Goal: Transaction & Acquisition: Purchase product/service

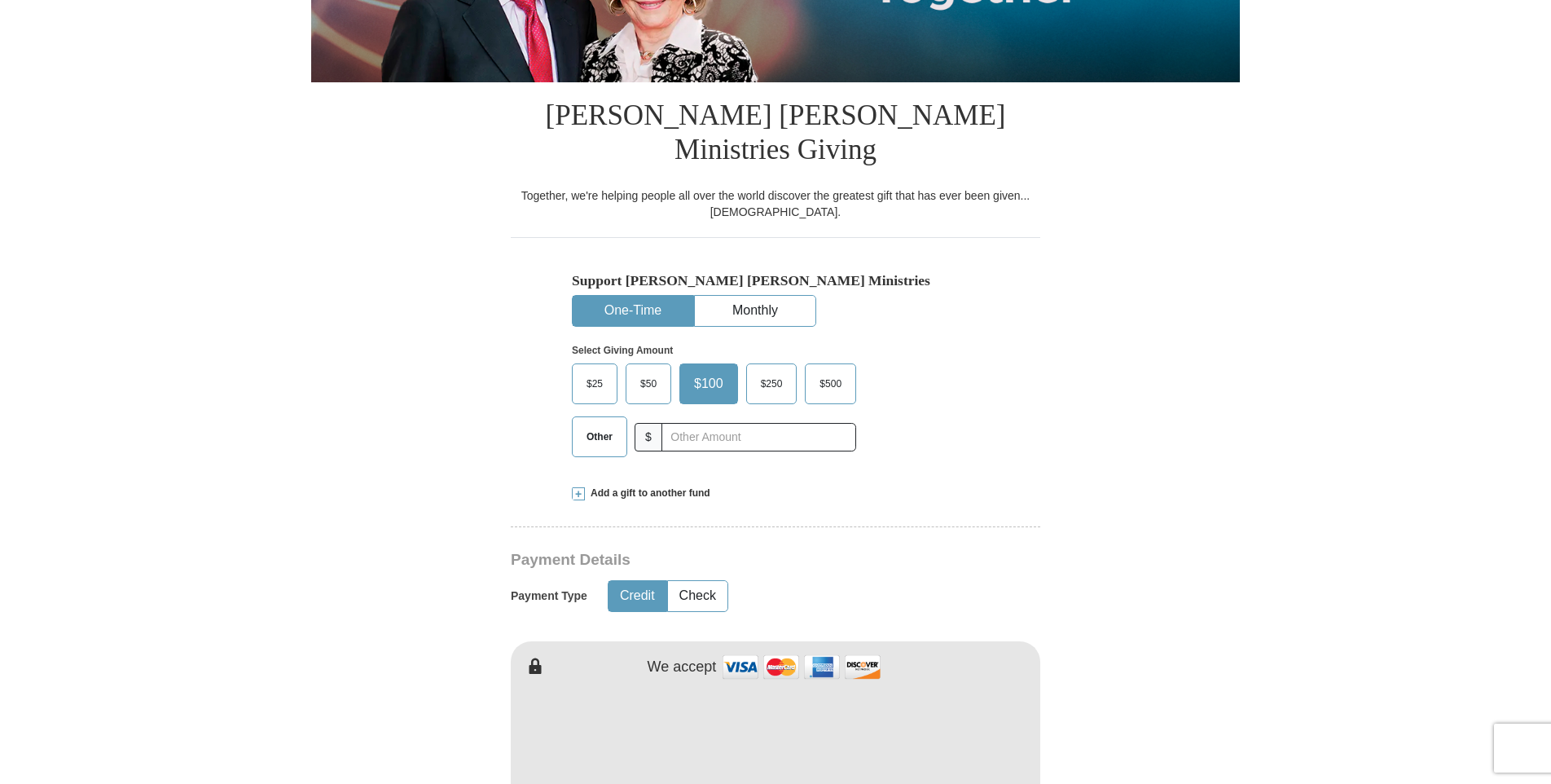
click at [610, 424] on span "Other" at bounding box center [599, 437] width 43 height 24
click at [0, 0] on input "Other" at bounding box center [0, 0] width 0 height 0
click at [697, 423] on input "text" at bounding box center [758, 437] width 181 height 29
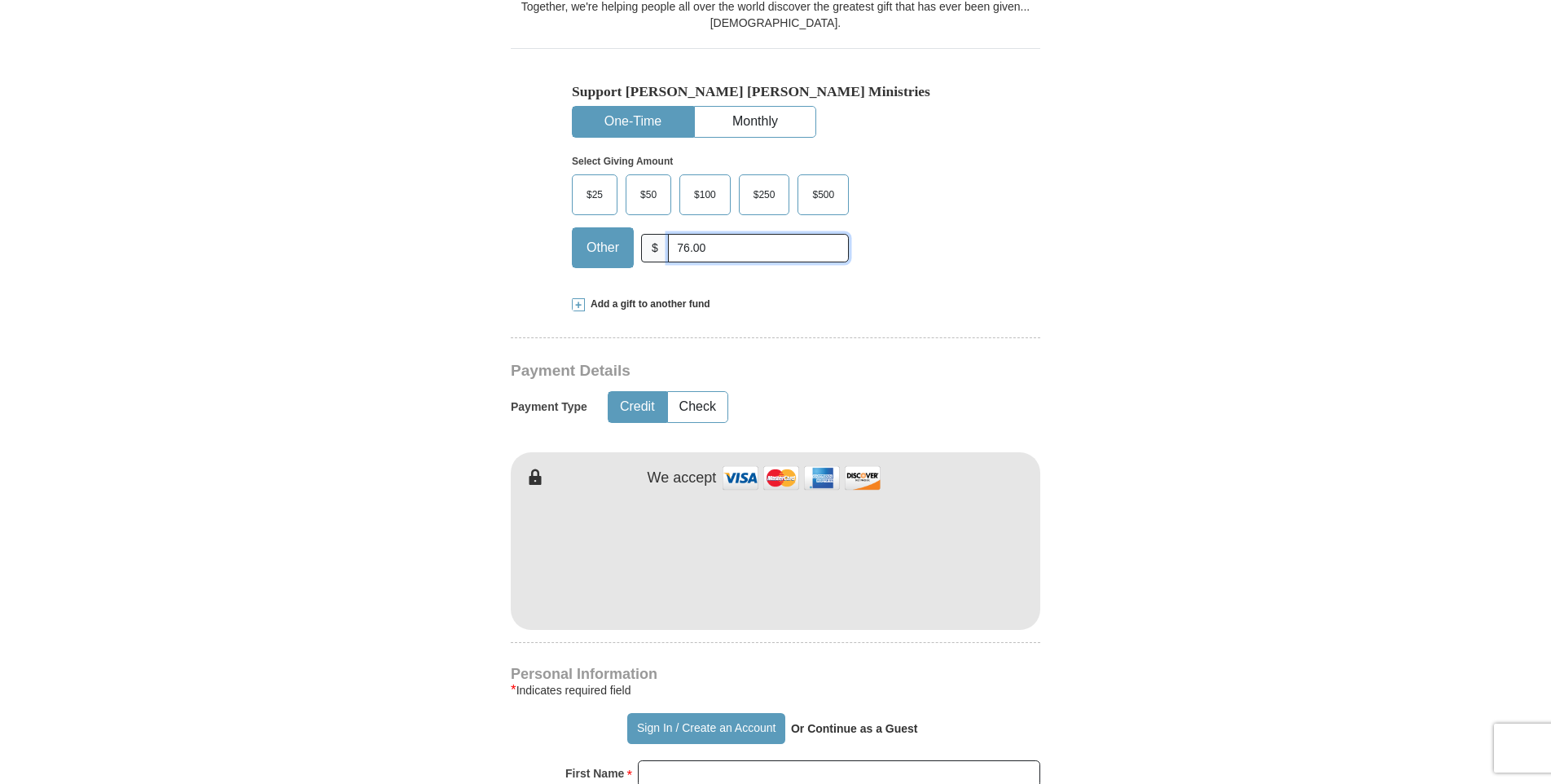
scroll to position [570, 0]
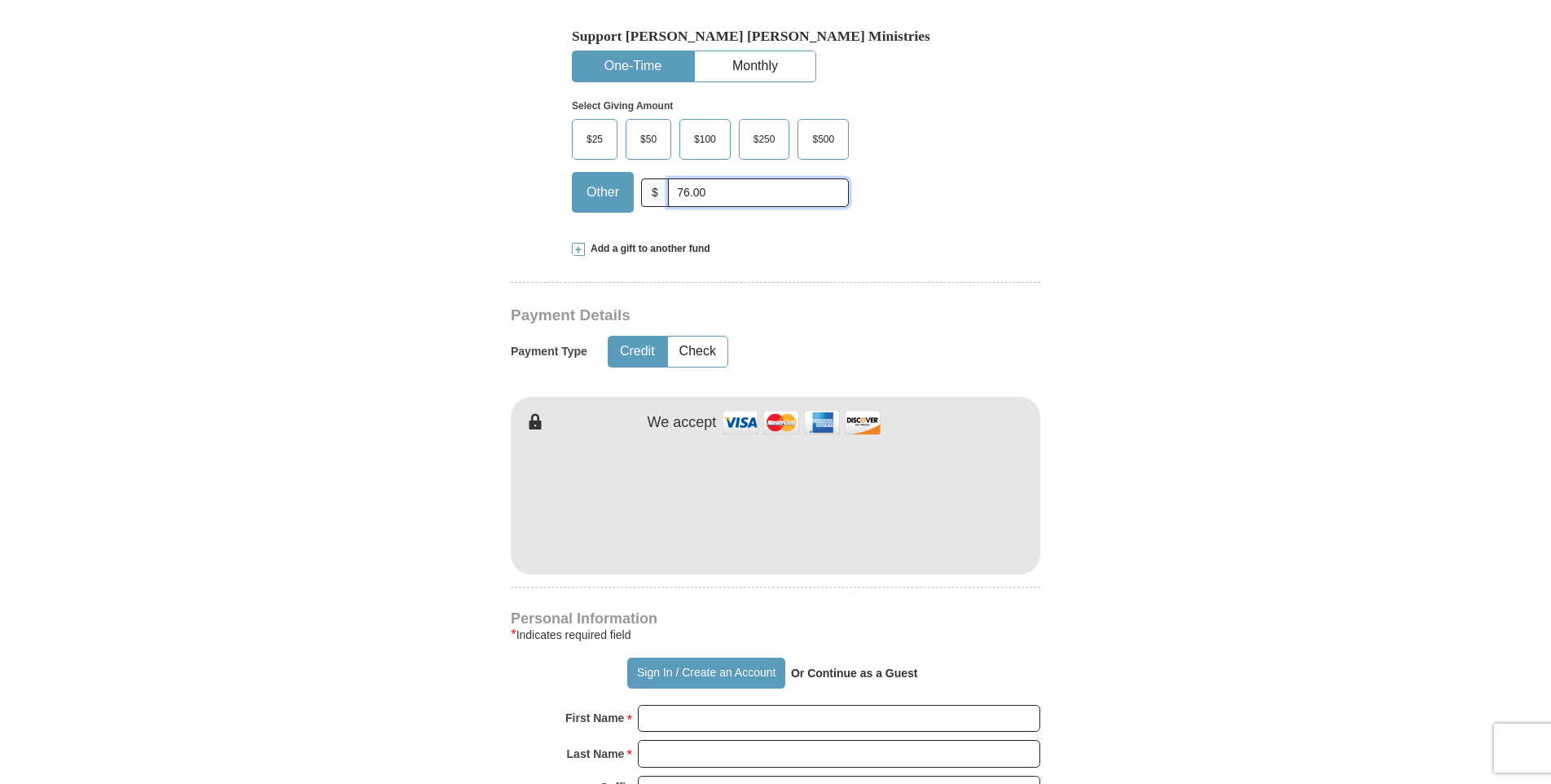
type input "76.00"
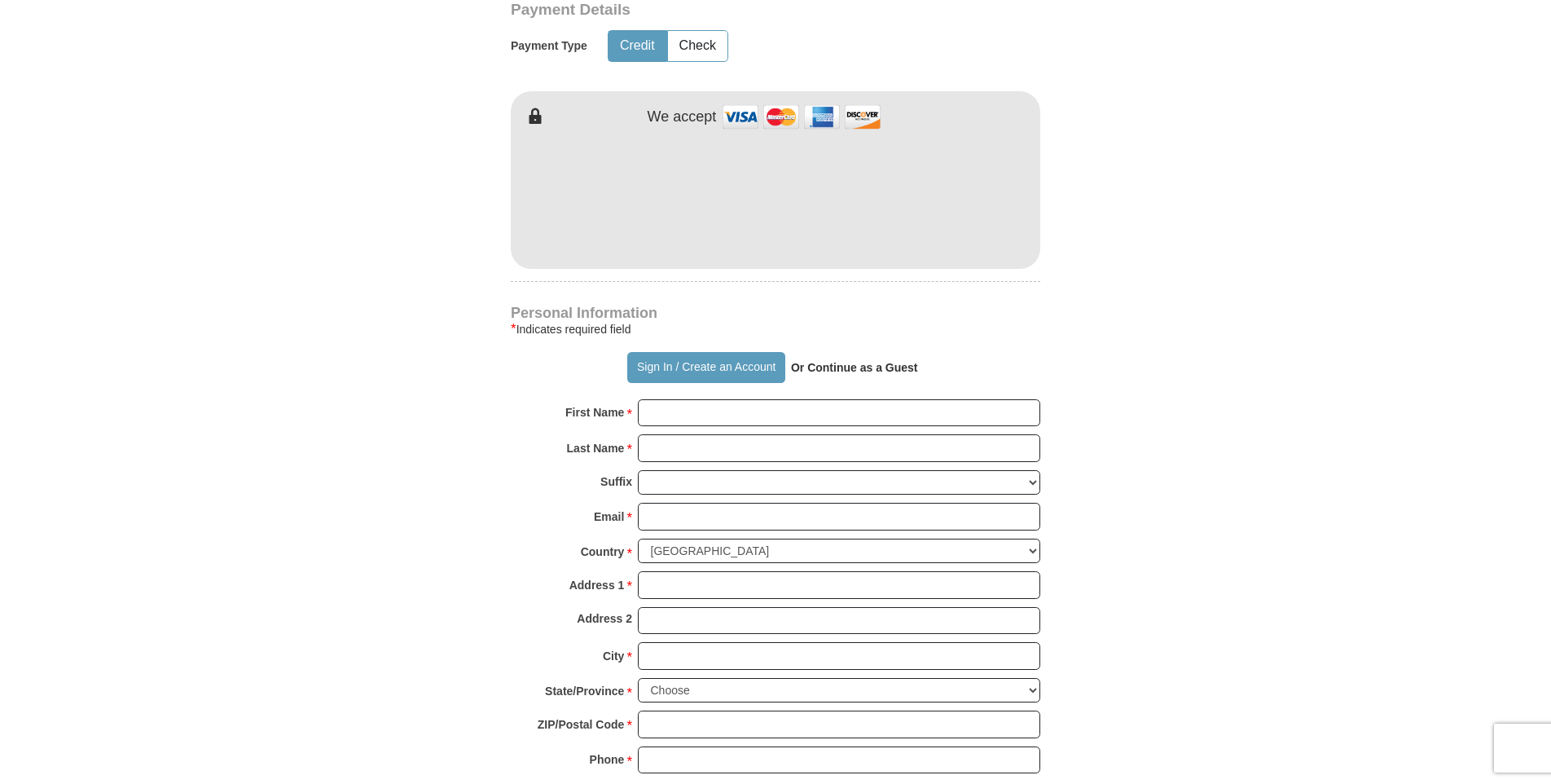
scroll to position [978, 0]
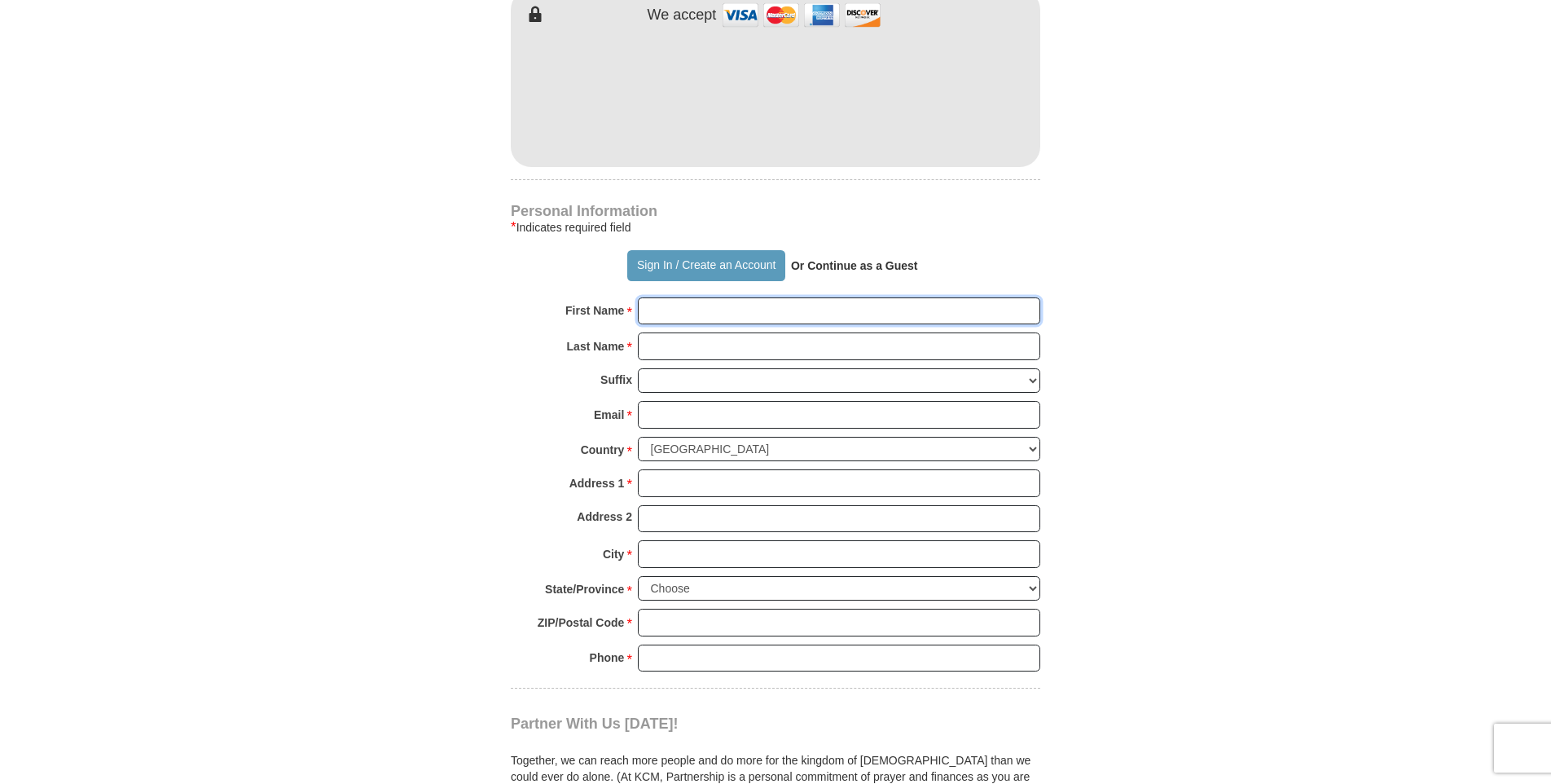
click at [717, 298] on input "First Name *" at bounding box center [839, 312] width 403 height 28
type input "[PERSON_NAME]"
type input "Pontnack"
type input "[EMAIL_ADDRESS][DOMAIN_NAME]"
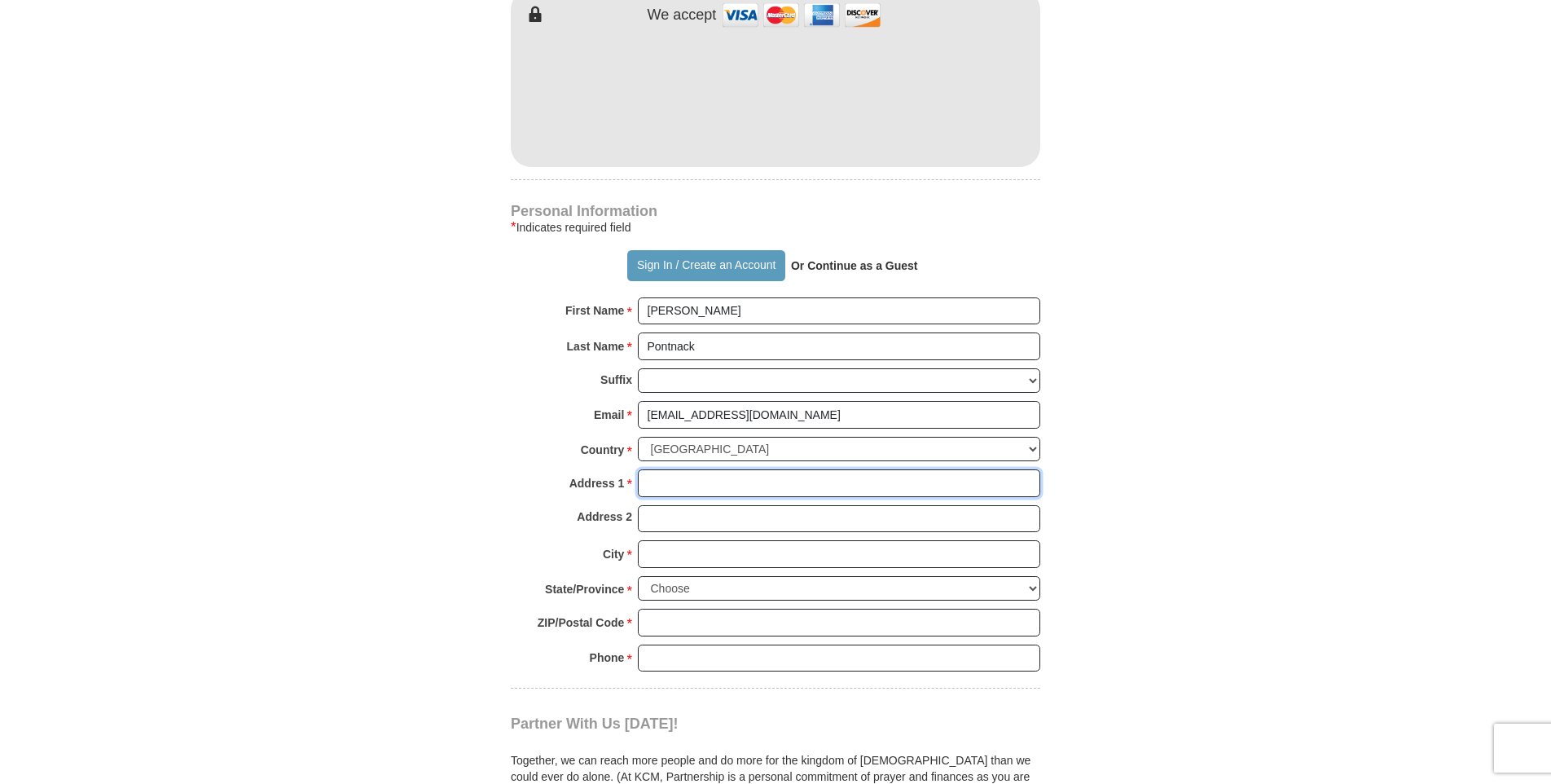
type input "[STREET_ADDRESS][PERSON_NAME]"
type input "Rockford"
select select "IL"
type input "61108"
type input "8155660444"
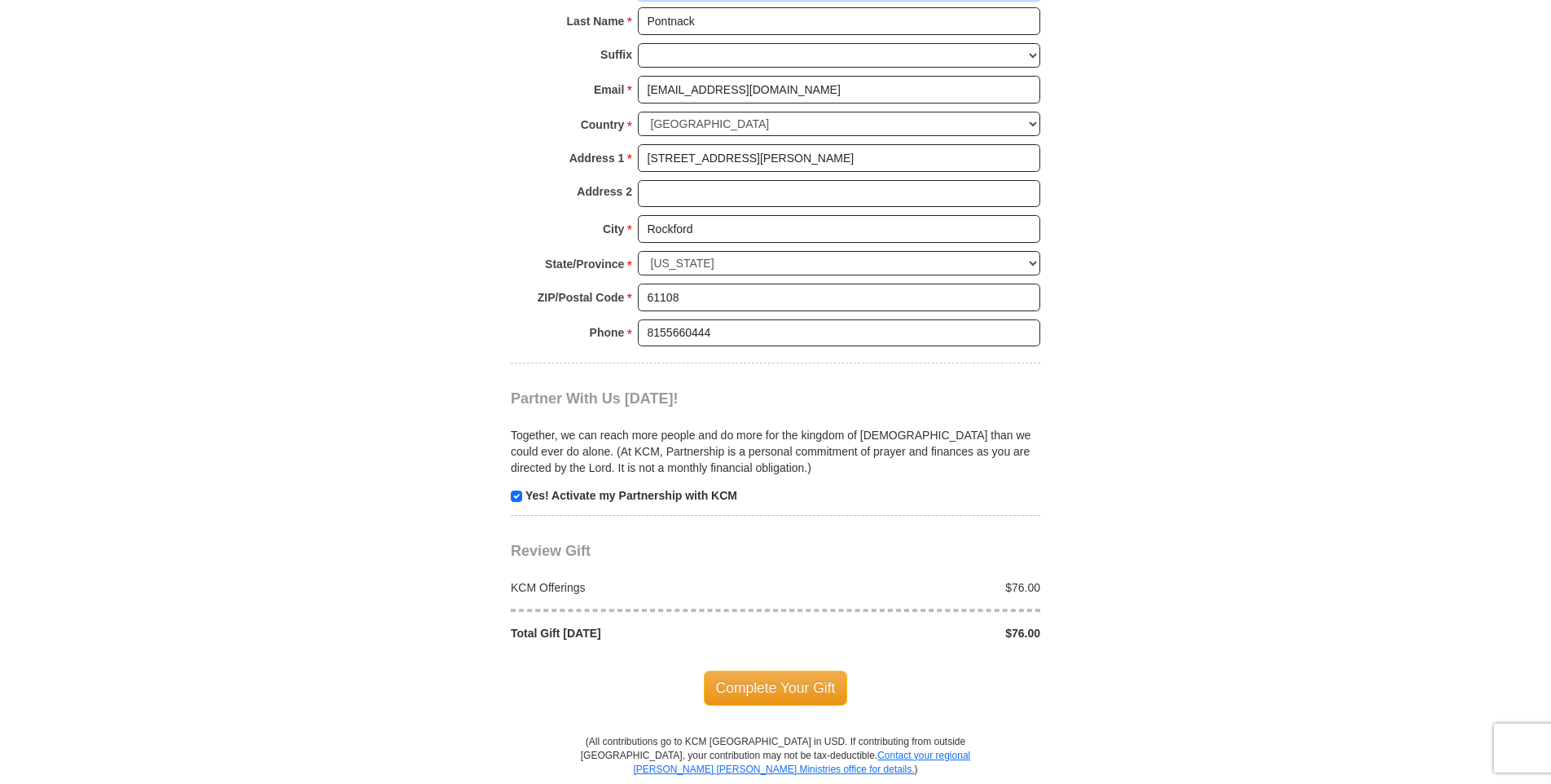
scroll to position [1303, 0]
click at [790, 670] on span "Complete Your Gift" at bounding box center [776, 686] width 144 height 34
